Goal: Task Accomplishment & Management: Manage account settings

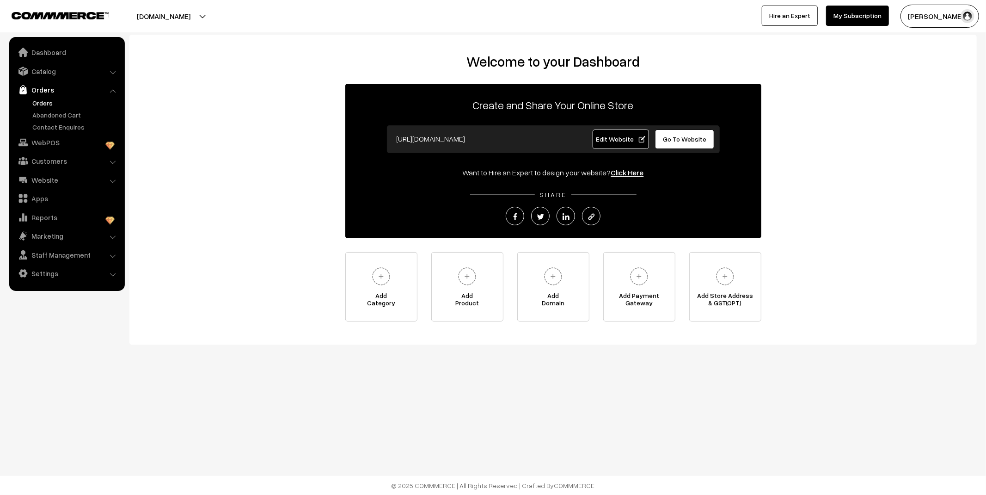
click at [42, 103] on link "Orders" at bounding box center [76, 103] width 92 height 10
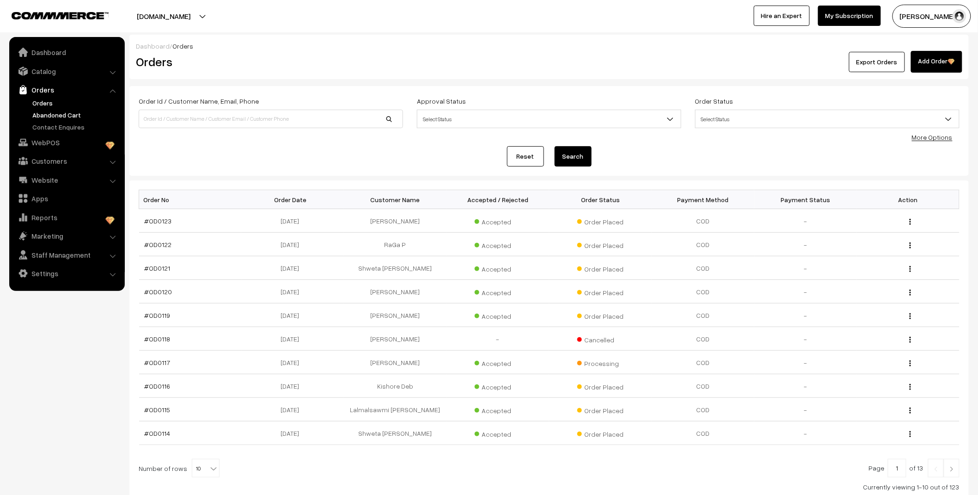
click at [54, 116] on link "Abandoned Cart" at bounding box center [76, 115] width 92 height 10
